Goal: Task Accomplishment & Management: Use online tool/utility

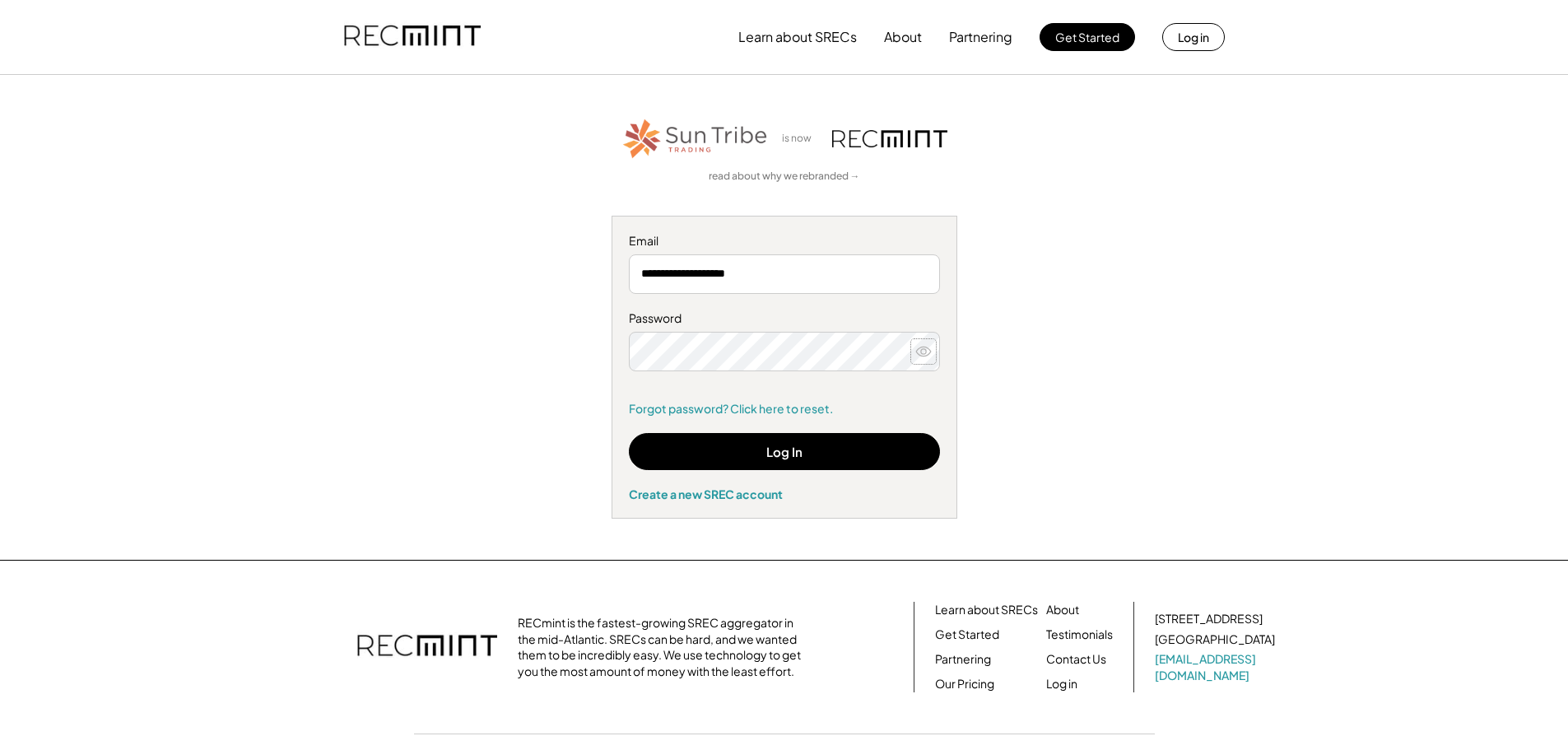
click at [927, 354] on icon at bounding box center [924, 351] width 16 height 16
click at [927, 354] on use at bounding box center [923, 351] width 15 height 13
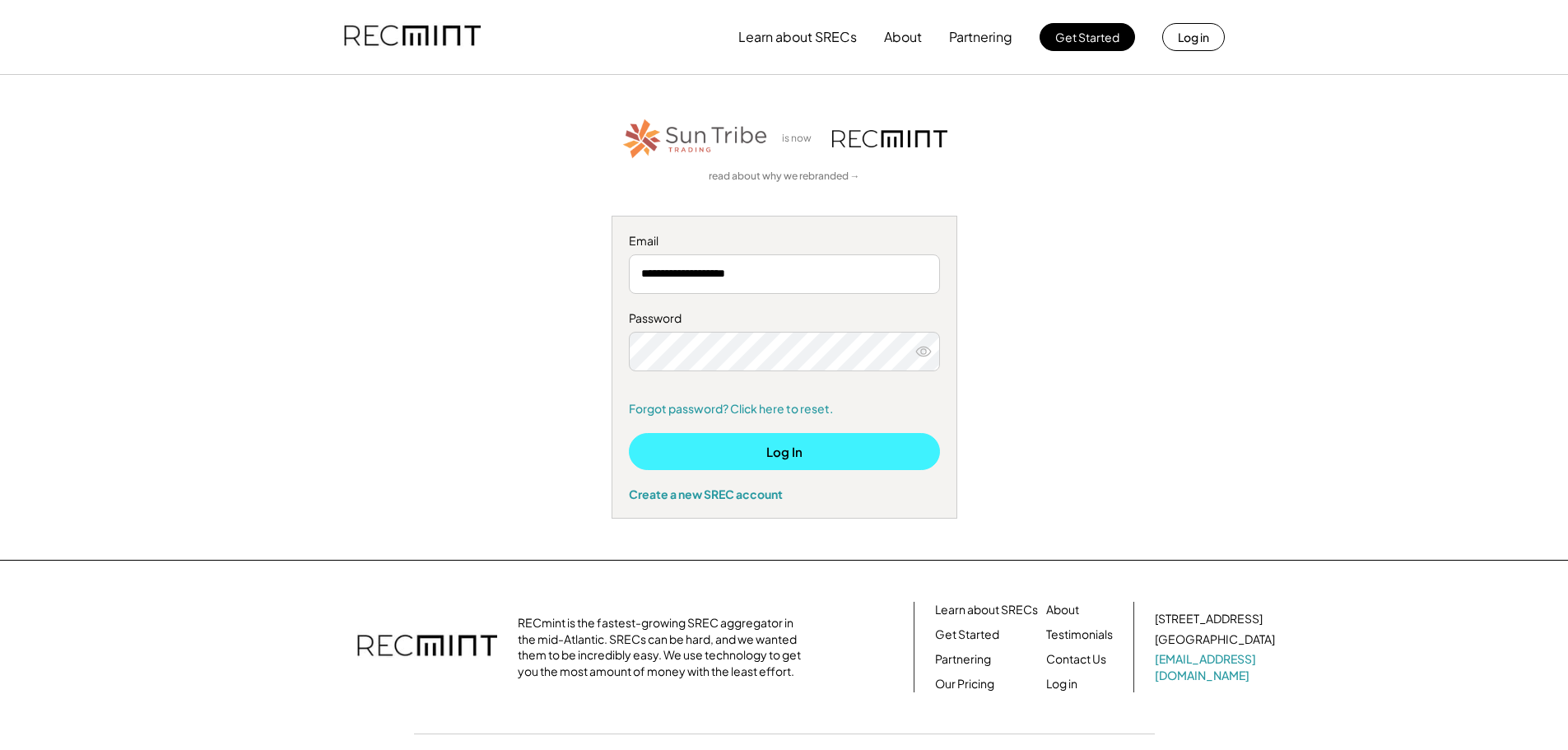
click at [788, 457] on button "Log In" at bounding box center [784, 451] width 312 height 37
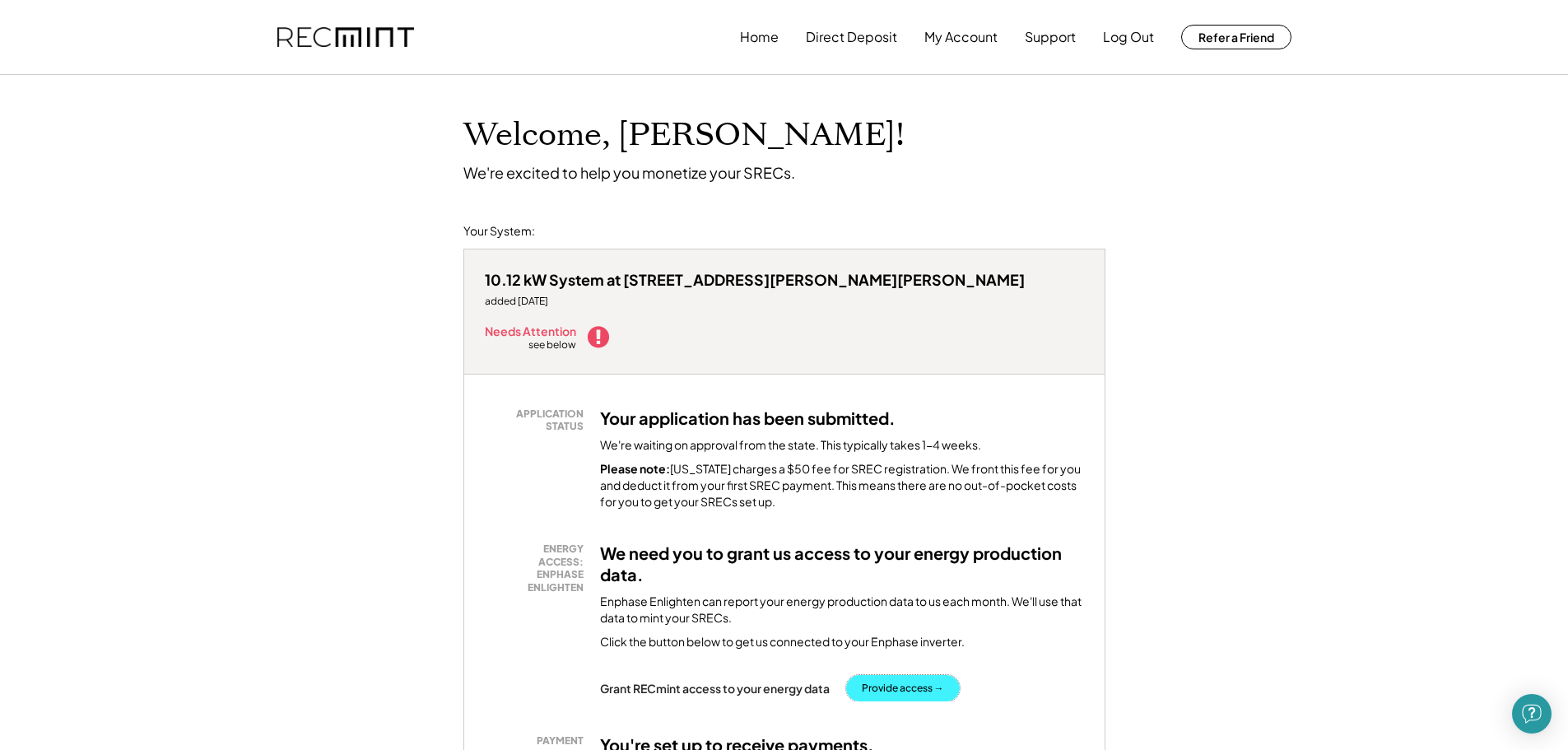
click at [896, 675] on button "Provide access →" at bounding box center [902, 688] width 113 height 26
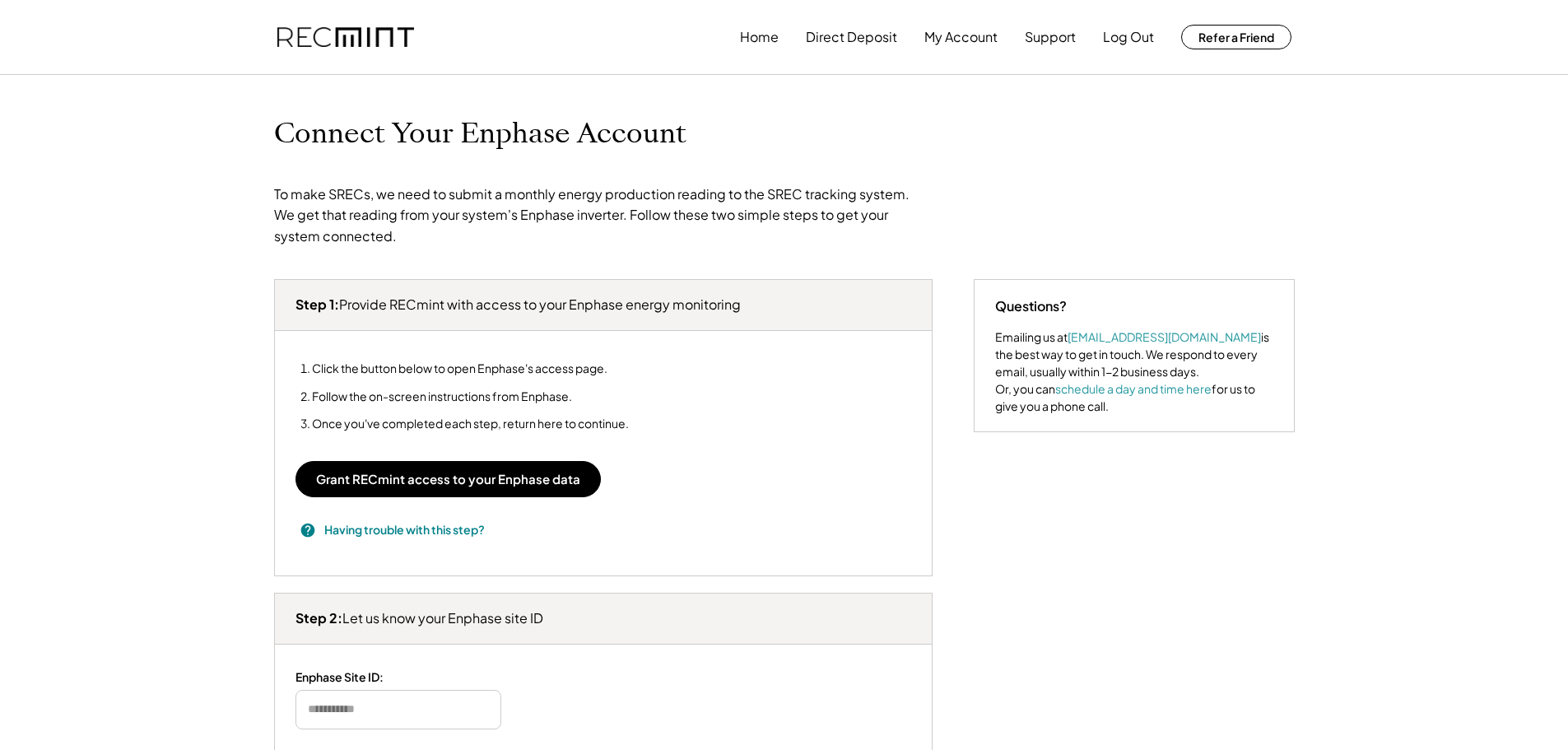
type input "*******"
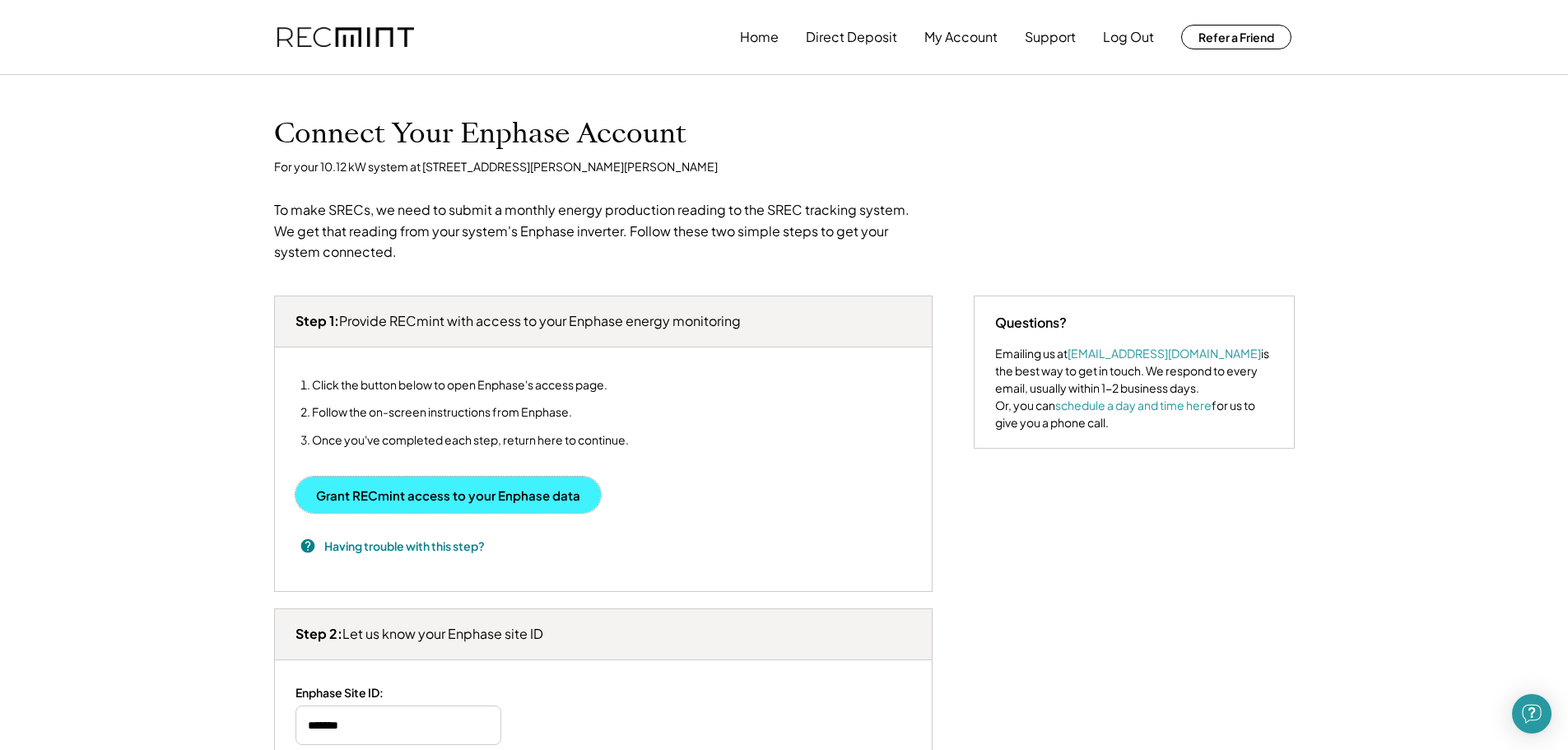
click at [376, 502] on button "Grant RECmint access to your Enphase data" at bounding box center [447, 495] width 305 height 36
click at [433, 491] on button "Grant RECmint access to your Enphase data" at bounding box center [447, 495] width 305 height 36
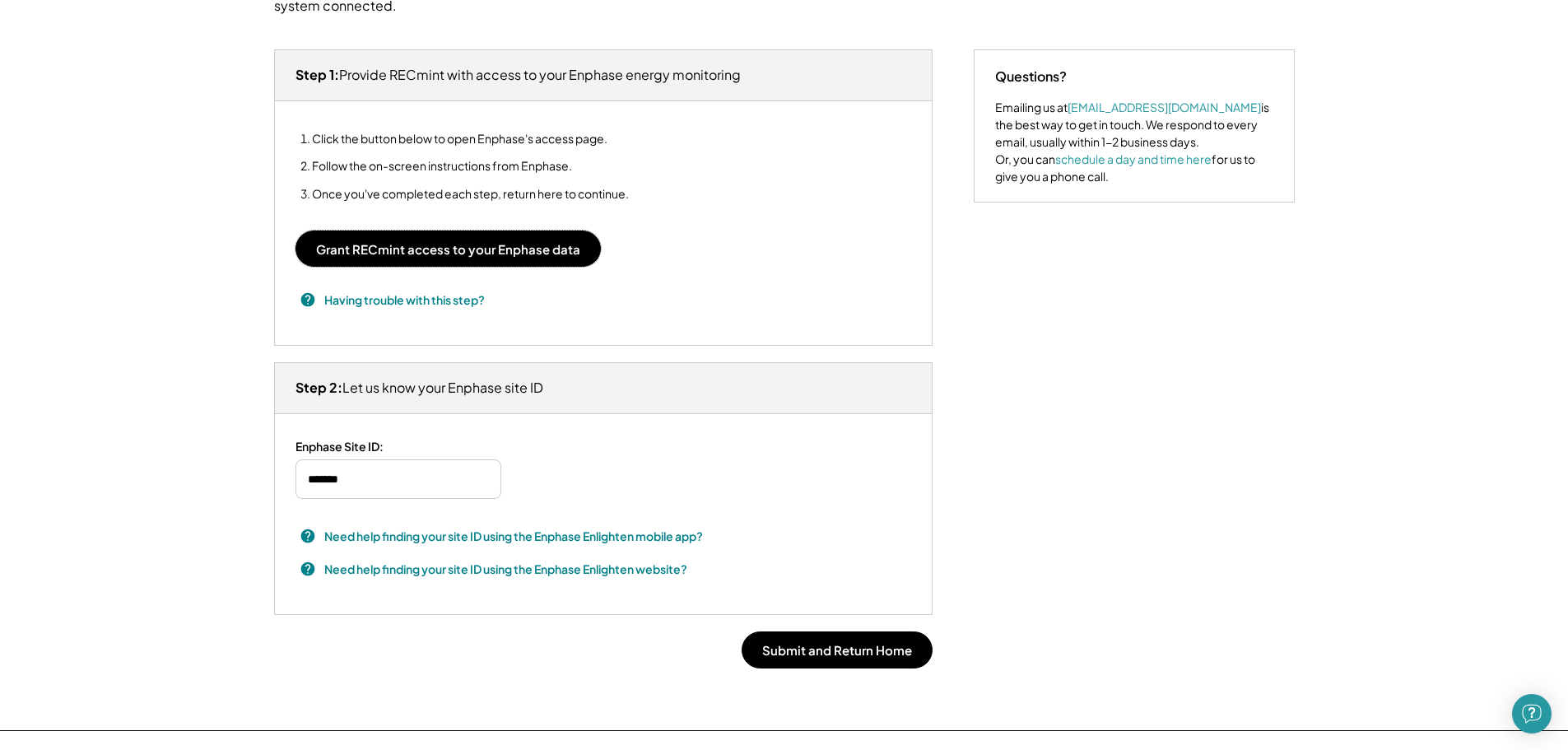
scroll to position [247, 0]
click at [827, 649] on button "Submit and Return Home" at bounding box center [837, 649] width 191 height 37
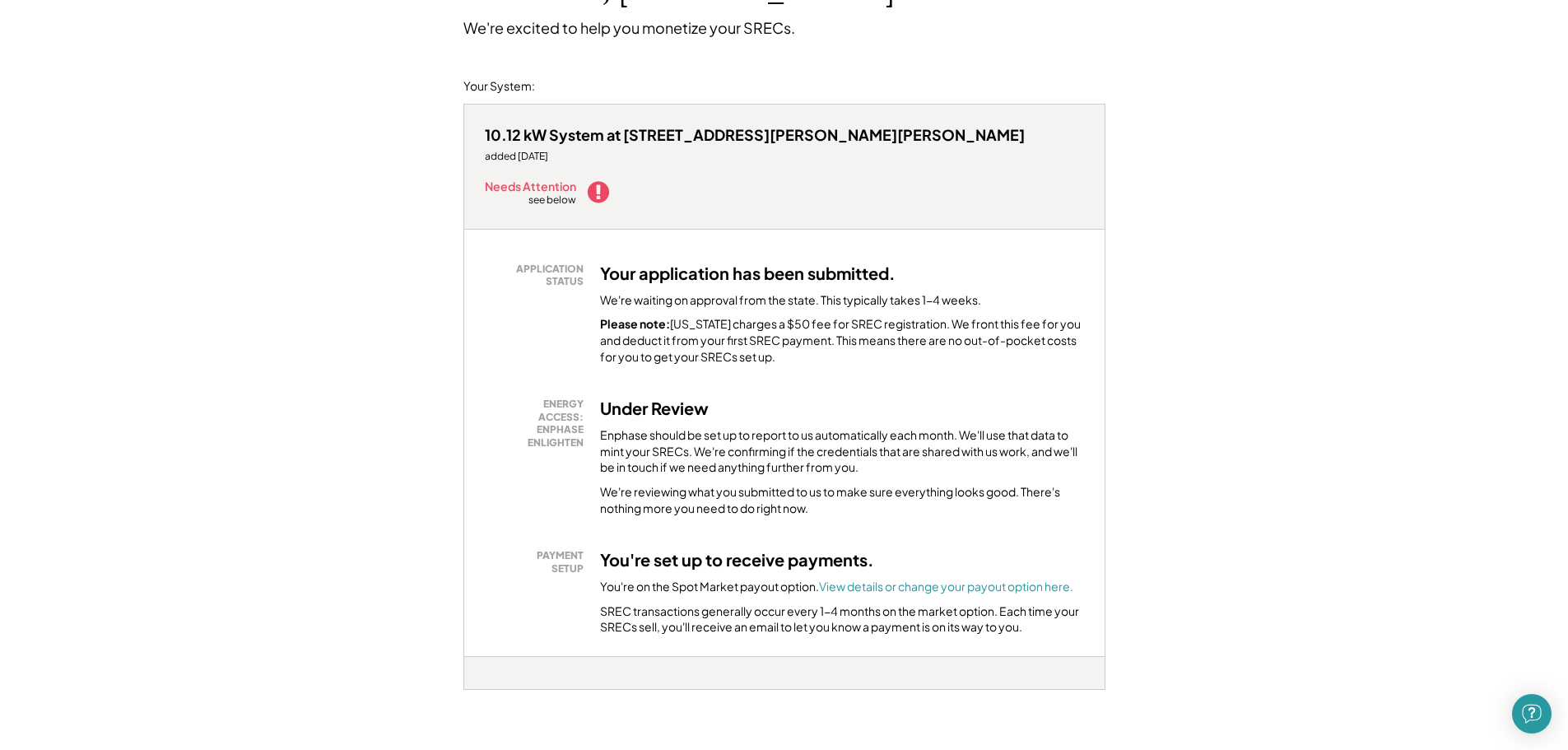
scroll to position [82, 0]
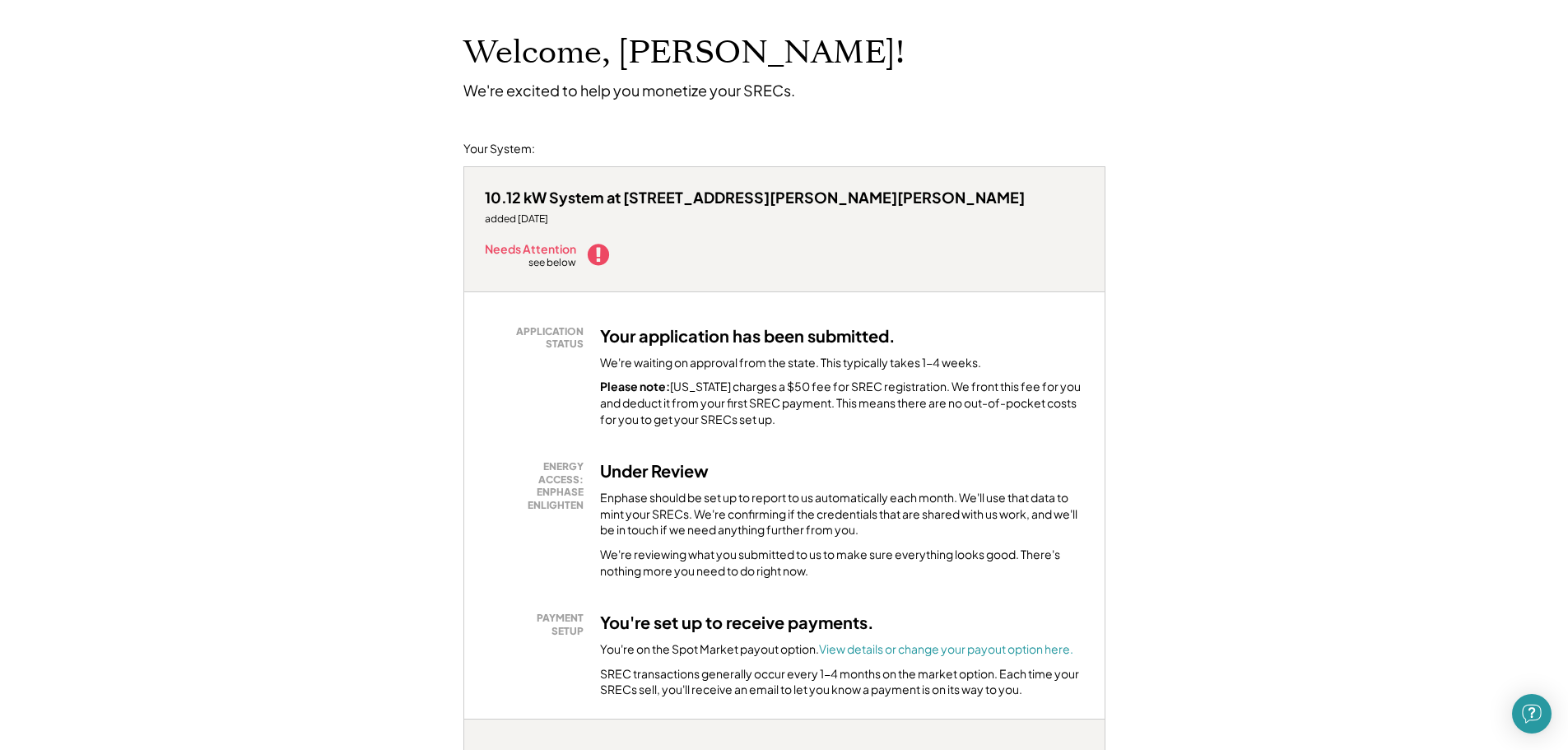
click at [578, 238] on div "Needs Attention see below" at bounding box center [531, 255] width 93 height 33
click at [963, 235] on div "10.12 kW System at 10311 Bassett Hall Ct added 8/26/25 Needs Attention see below" at bounding box center [784, 229] width 640 height 124
click at [1006, 229] on div "10.12 kW System at 10311 Bassett Hall Ct added 8/26/25 Needs Attention see below" at bounding box center [784, 229] width 640 height 124
click at [578, 243] on div "Needs Attention" at bounding box center [531, 248] width 93 height 12
click at [611, 238] on div "Needs Attention see below" at bounding box center [547, 255] width 126 height 33
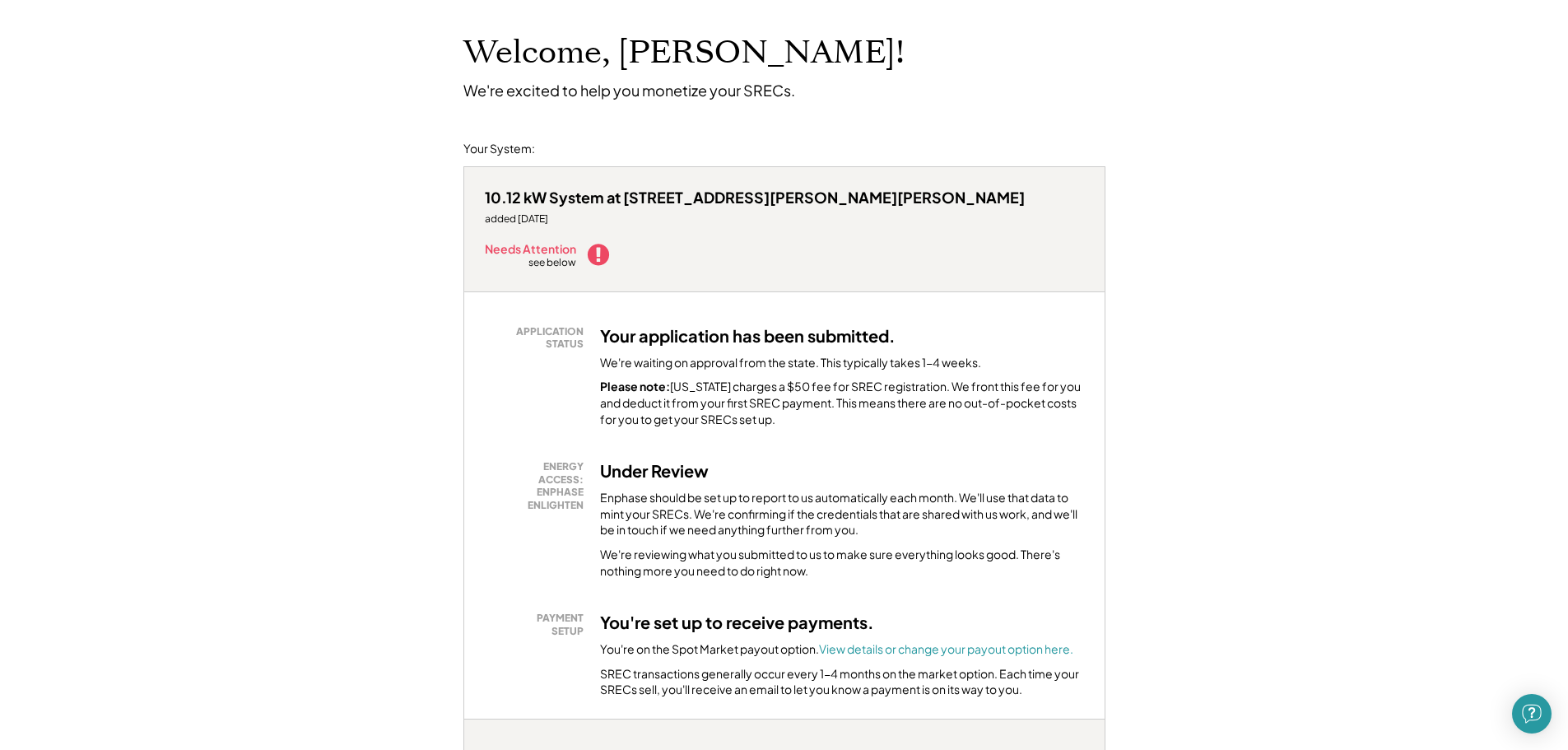
click at [611, 238] on div "Needs Attention see below" at bounding box center [547, 255] width 126 height 33
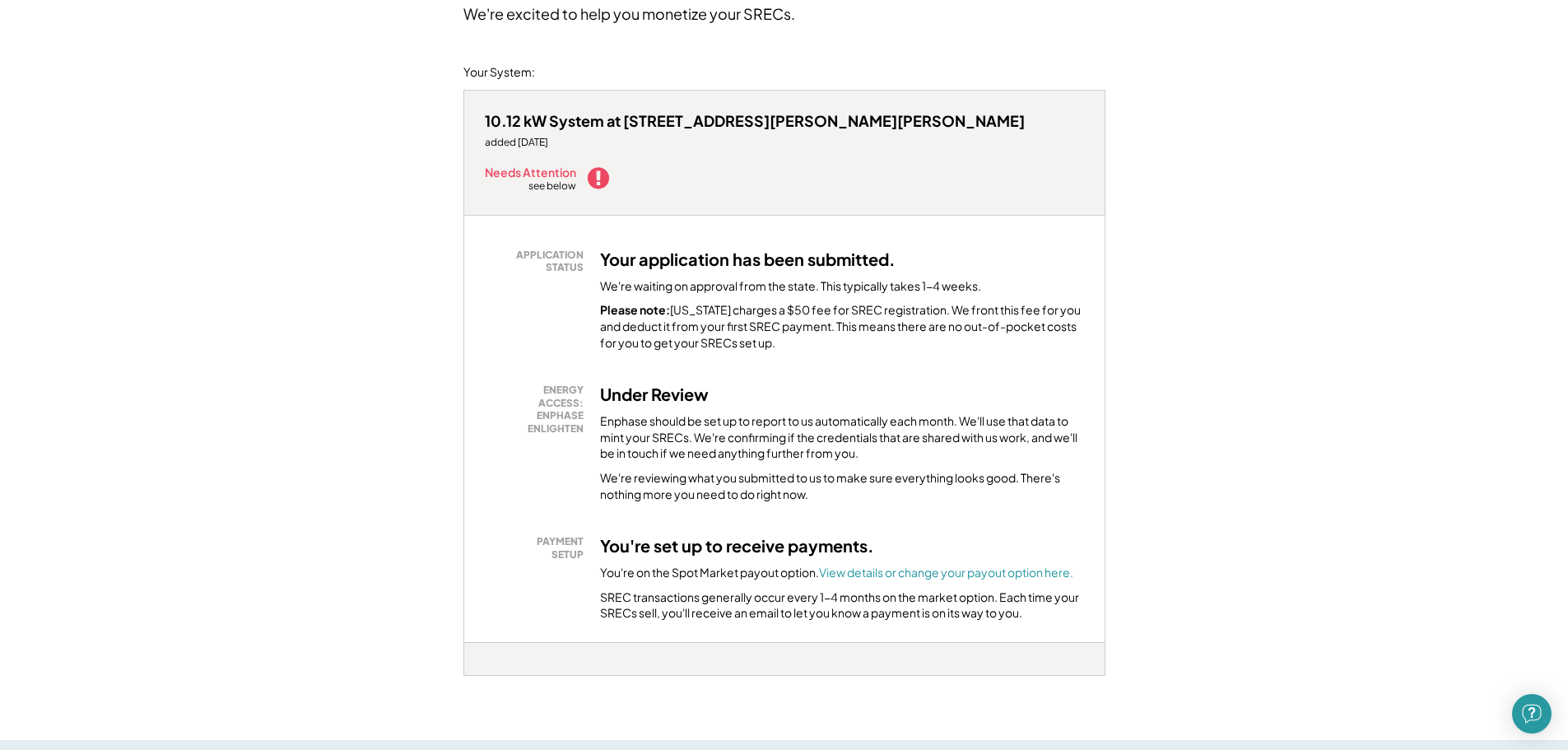
scroll to position [0, 0]
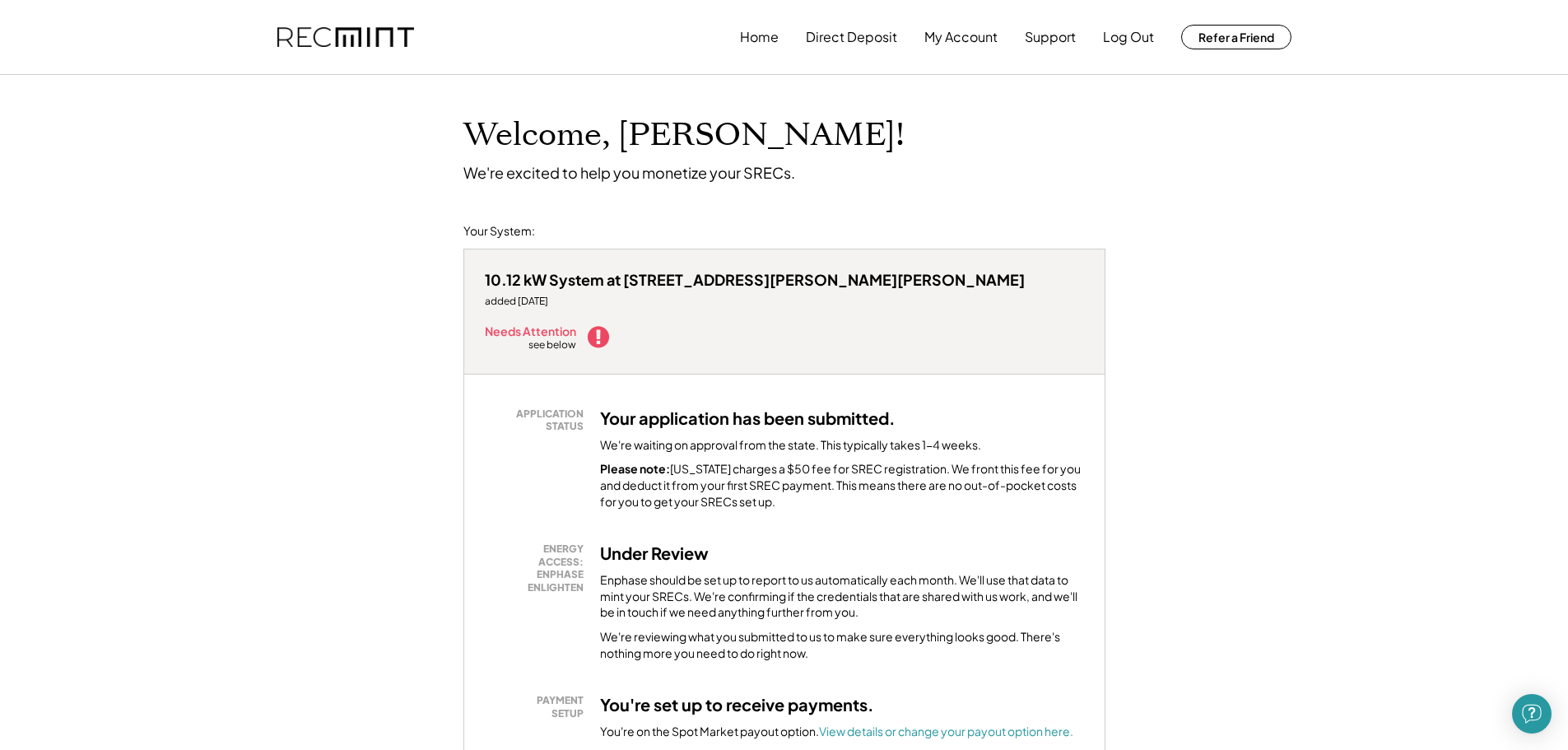
click at [578, 339] on div "see below" at bounding box center [553, 345] width 50 height 14
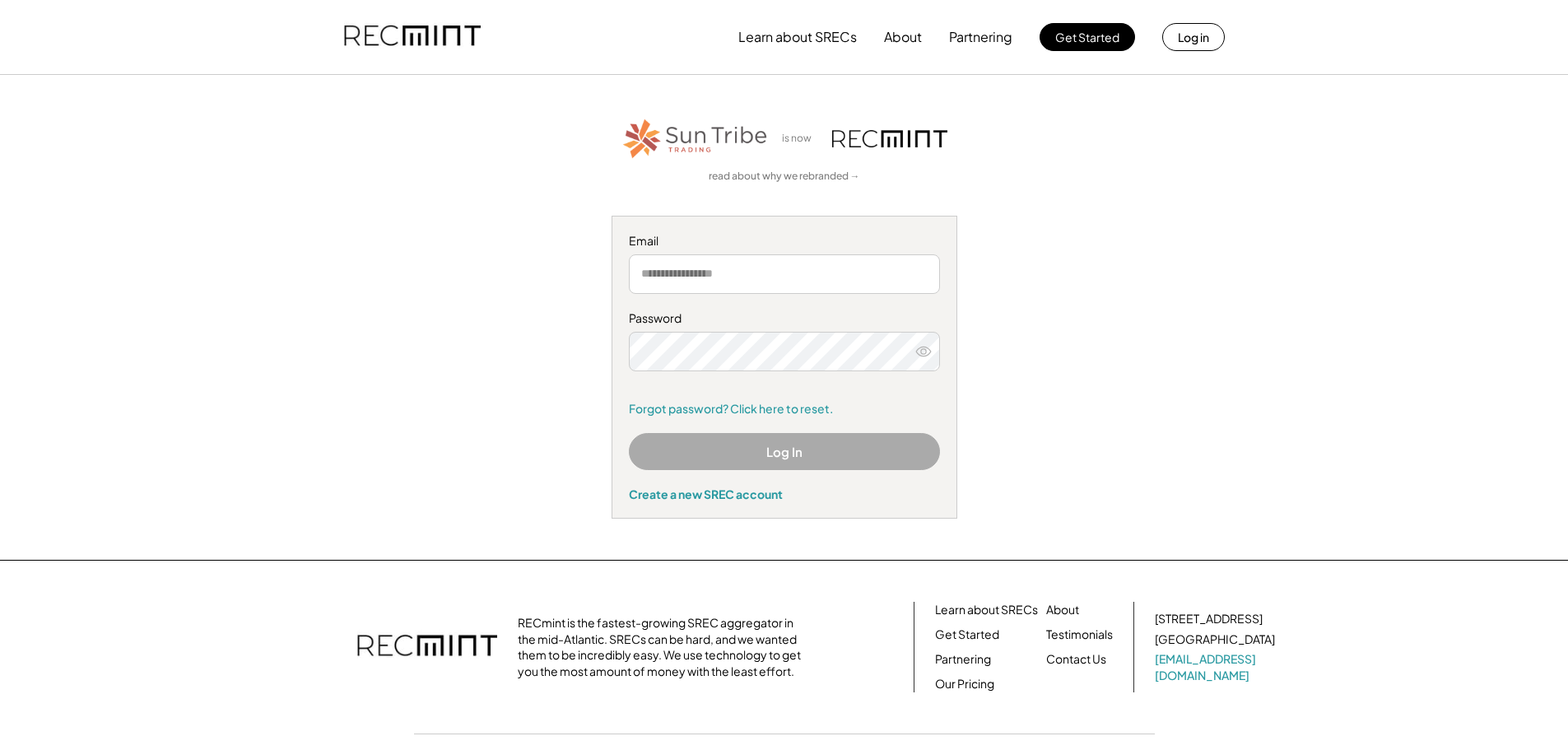
click at [669, 271] on input "email" at bounding box center [784, 274] width 312 height 40
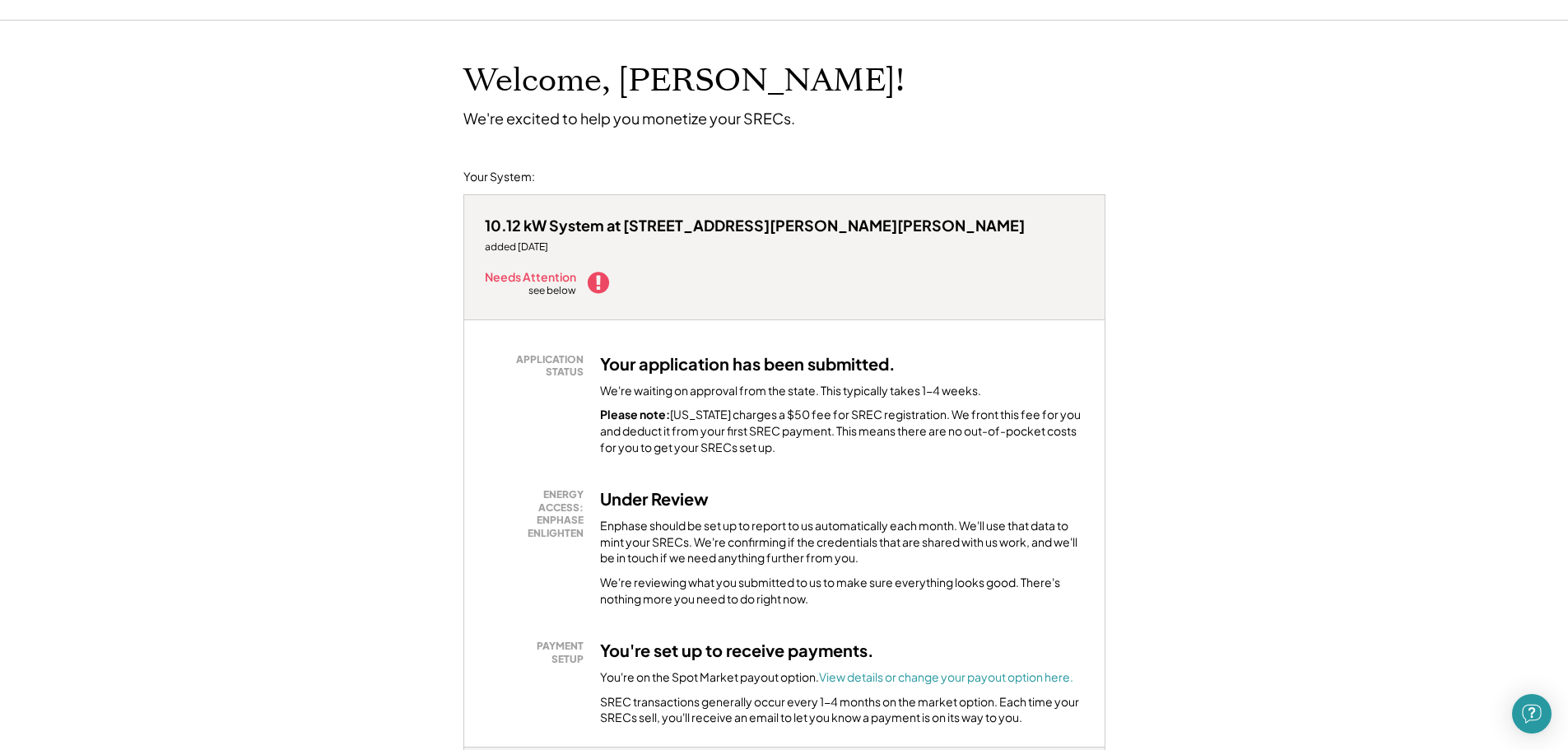
scroll to position [82, 0]
